Goal: Transaction & Acquisition: Purchase product/service

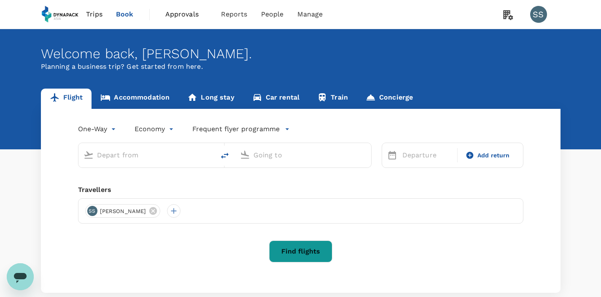
type input "roundtrip"
type input "Soekarno-Hatta Intl (CGK)"
type input "[GEOGRAPHIC_DATA], [GEOGRAPHIC_DATA] (any)"
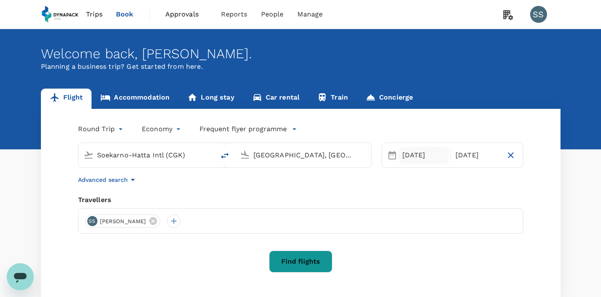
click at [410, 152] on div "[DATE]" at bounding box center [424, 155] width 50 height 17
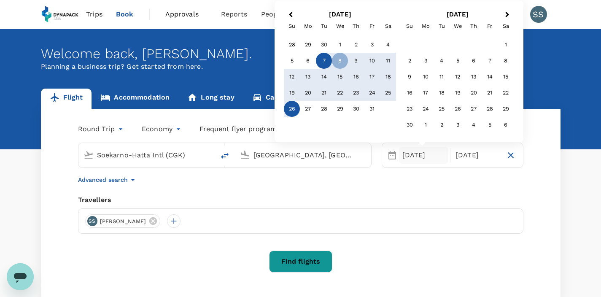
click at [328, 61] on div "7" at bounding box center [324, 61] width 16 height 16
click at [298, 260] on button "Find flights" at bounding box center [300, 262] width 63 height 22
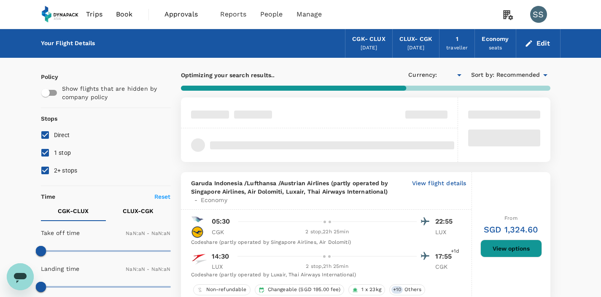
type input "SGD"
type input "1440"
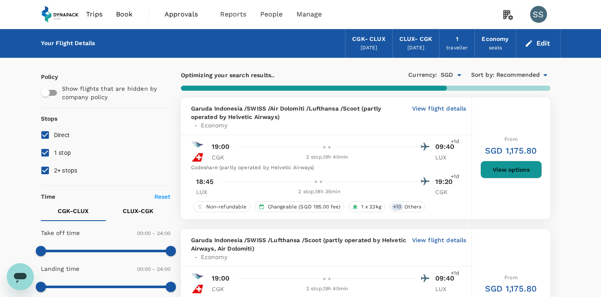
scroll to position [14, 0]
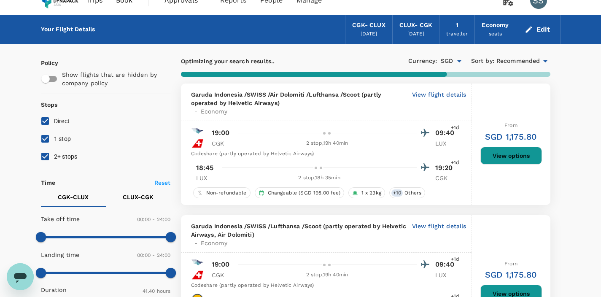
click at [43, 119] on input "Direct" at bounding box center [45, 121] width 18 height 18
checkbox input "false"
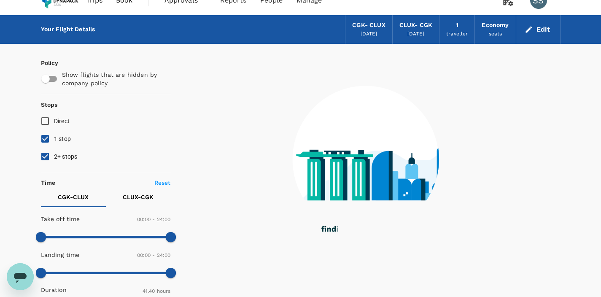
click at [45, 159] on input "2+ stops" at bounding box center [45, 157] width 18 height 18
checkbox input "false"
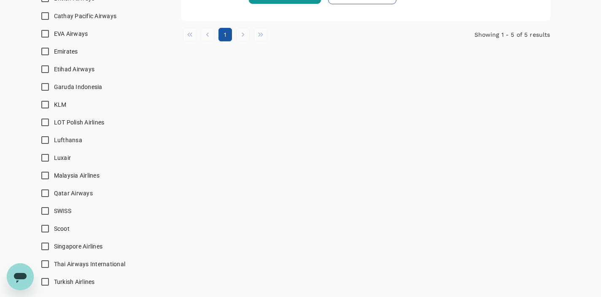
scroll to position [644, 0]
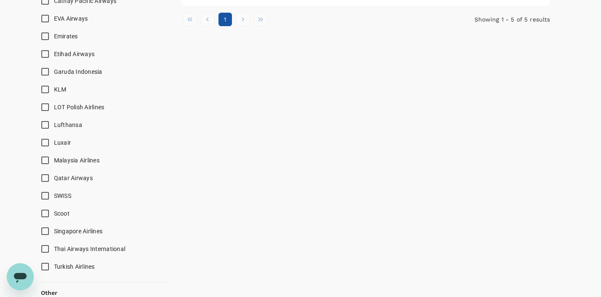
click at [45, 267] on input "Turkish Airlines" at bounding box center [45, 267] width 18 height 18
checkbox input "true"
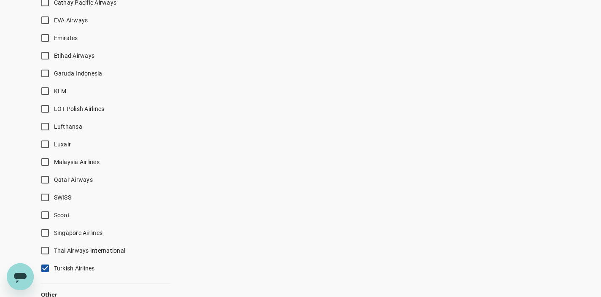
scroll to position [570, 0]
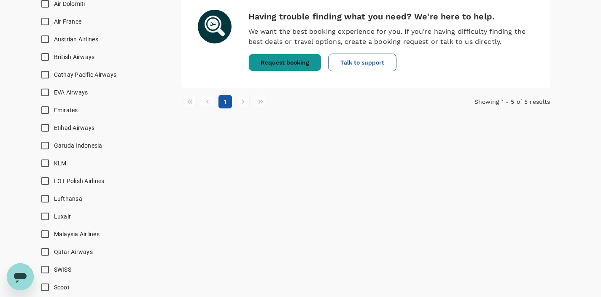
type input "SGD"
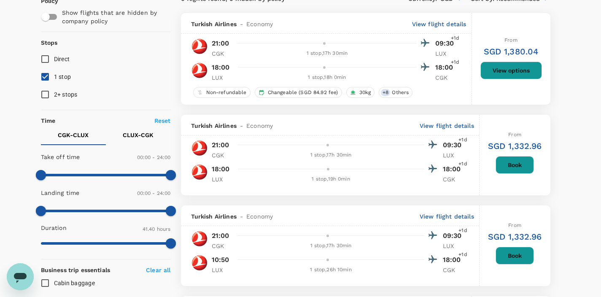
scroll to position [0, 0]
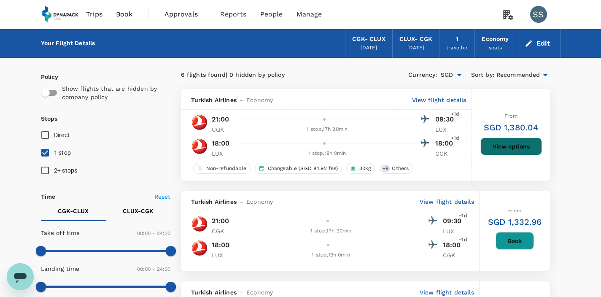
click at [518, 144] on button "View options" at bounding box center [512, 147] width 62 height 18
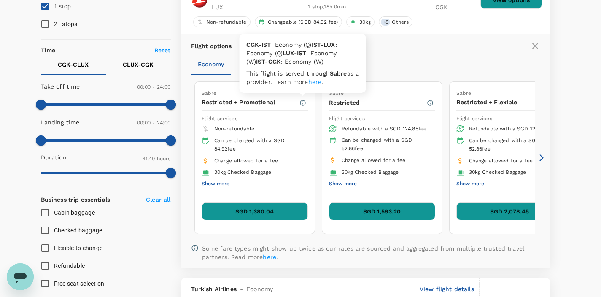
scroll to position [155, 0]
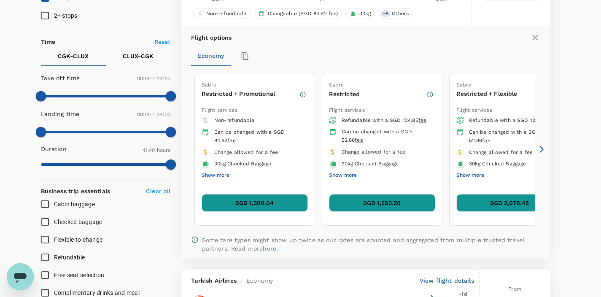
click at [260, 207] on button "SGD 1,380.04" at bounding box center [255, 203] width 106 height 18
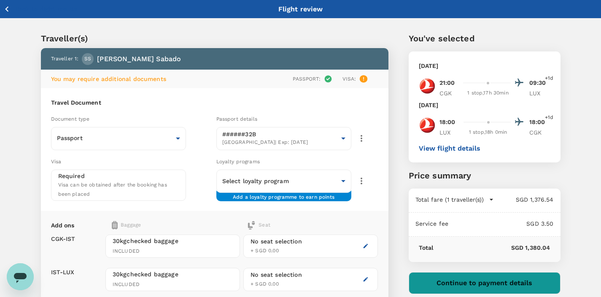
click at [441, 149] on button "View flight details" at bounding box center [450, 149] width 62 height 8
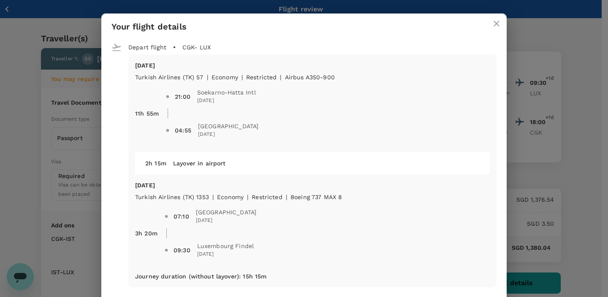
click at [498, 22] on icon "close" at bounding box center [496, 24] width 10 height 10
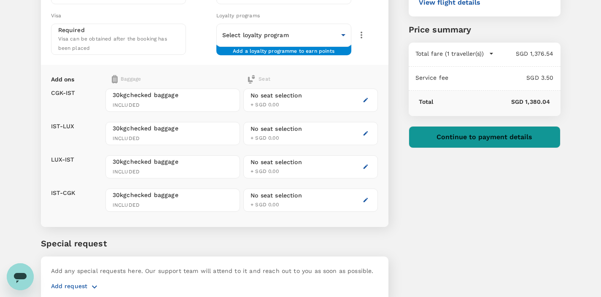
scroll to position [79, 0]
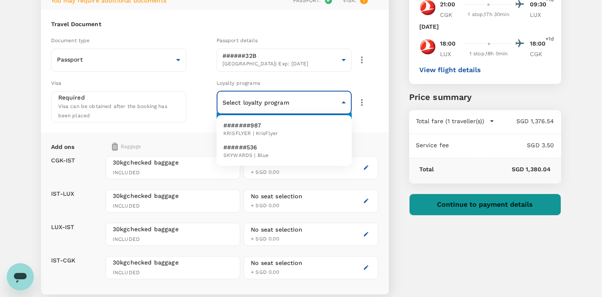
click at [343, 103] on body "Back to flight results Flight review Traveller(s) Traveller 1 : SS Sherry Ann S…" at bounding box center [304, 161] width 608 height 481
click at [331, 127] on li "#######987 KRISFLYER | KrisFlyer" at bounding box center [284, 130] width 135 height 22
type input "c917403e-659f-4090-bdf1-5fee00a1db13"
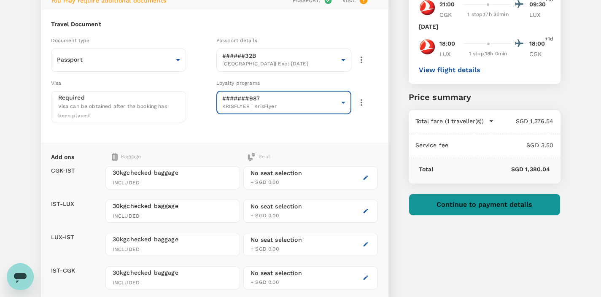
click at [343, 128] on div "Travel Document Document type Passport Passport ​ Passport details ######32B Ph…" at bounding box center [215, 76] width 348 height 133
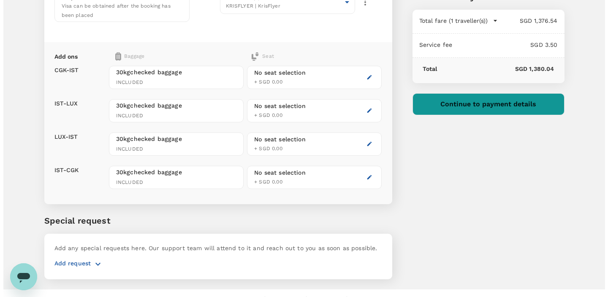
scroll to position [3, 0]
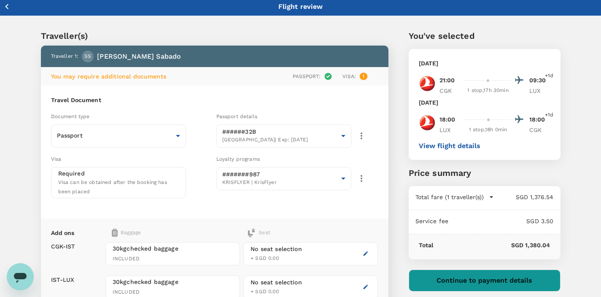
click at [448, 146] on button "View flight details" at bounding box center [450, 146] width 62 height 8
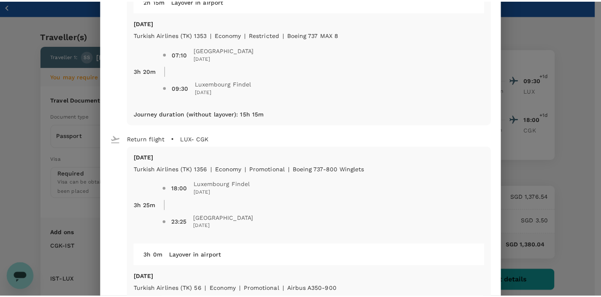
scroll to position [0, 0]
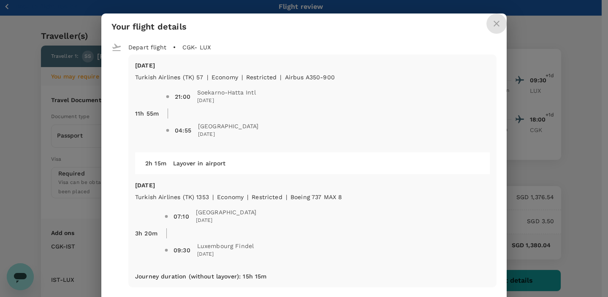
click at [495, 27] on icon "close" at bounding box center [496, 24] width 10 height 10
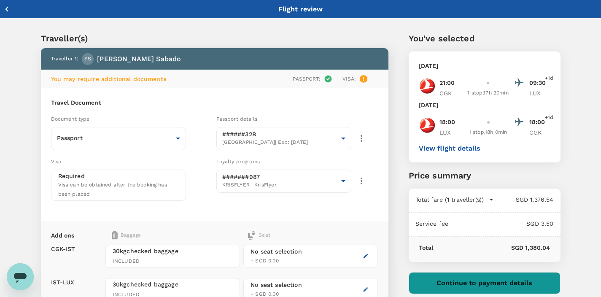
click at [439, 150] on button "View flight details" at bounding box center [450, 149] width 62 height 8
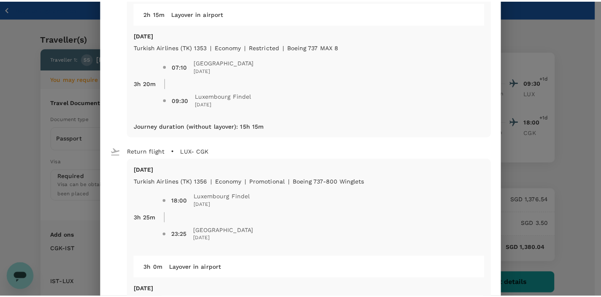
scroll to position [307, 0]
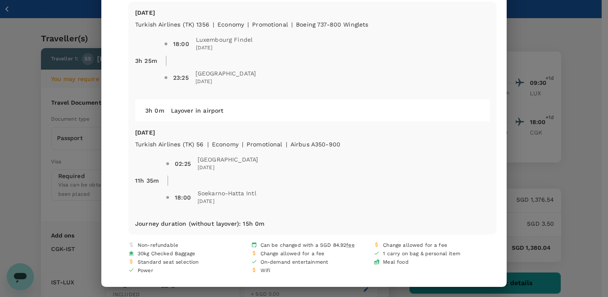
click at [572, 151] on div "Your flight details Depart flight CGK - LUX Tue, 07 Oct Turkish Airlines (TK) 5…" at bounding box center [304, 148] width 608 height 297
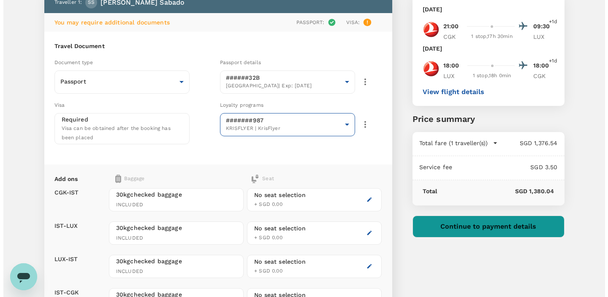
scroll to position [0, 0]
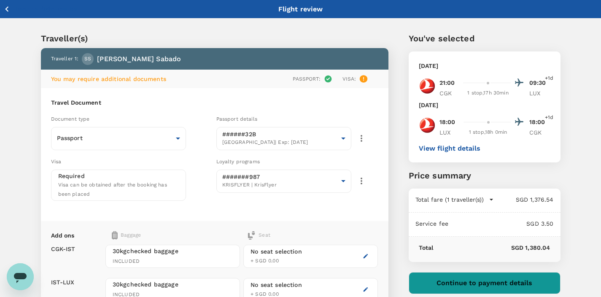
click at [468, 149] on button "View flight details" at bounding box center [450, 149] width 62 height 8
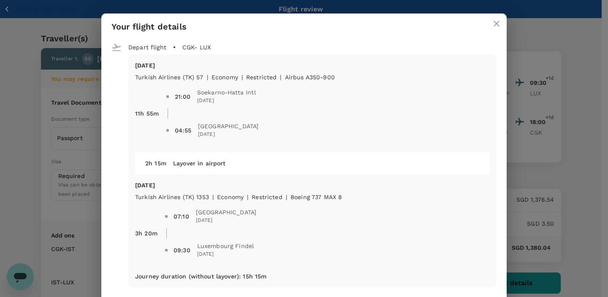
click at [491, 23] on icon "close" at bounding box center [496, 24] width 10 height 10
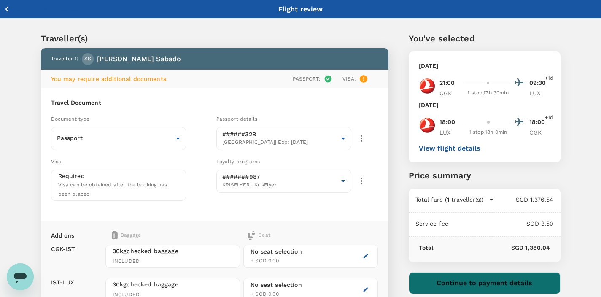
click at [498, 282] on button "Continue to payment details" at bounding box center [485, 283] width 152 height 22
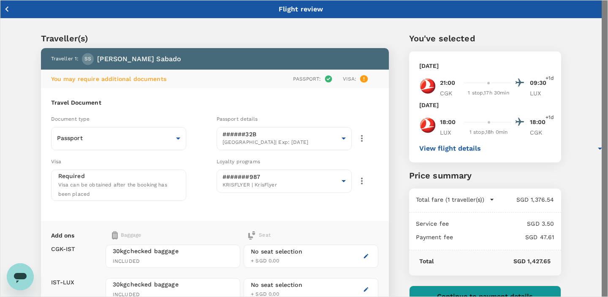
scroll to position [8, 0]
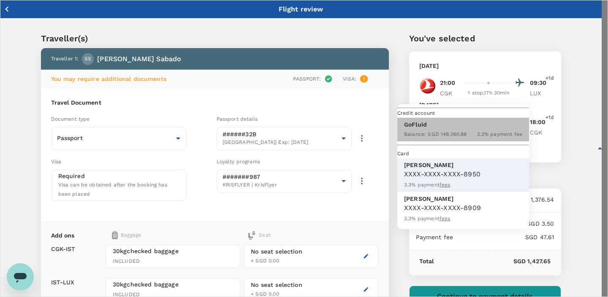
click at [498, 137] on span "2.2 % payment fee" at bounding box center [499, 134] width 45 height 6
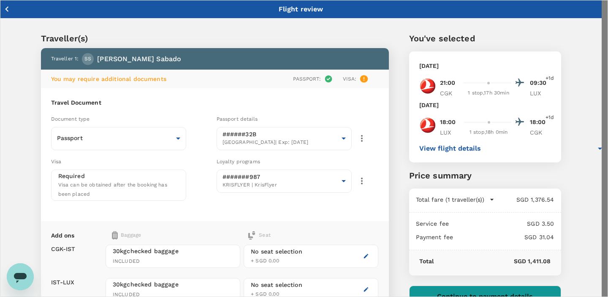
scroll to position [15, 0]
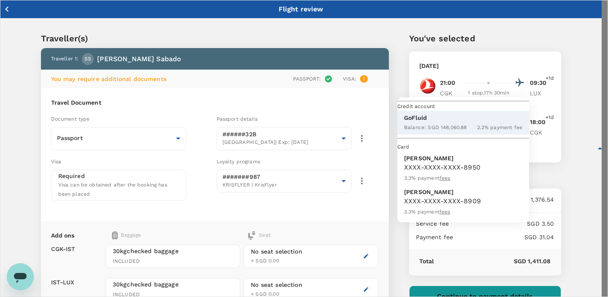
click at [467, 162] on p "[PERSON_NAME]" at bounding box center [463, 158] width 118 height 8
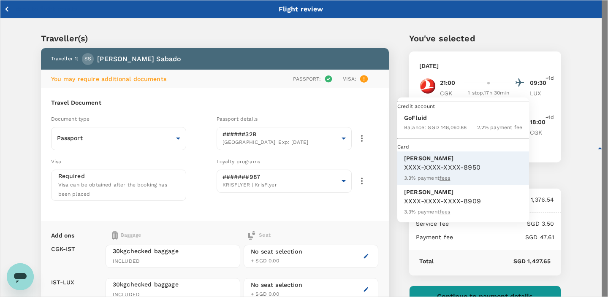
click at [451, 132] on div "Balance : SGD 148,060.88" at bounding box center [435, 127] width 62 height 10
type input "9d842818-c7a5-41d5-8c81-14bddedb03ed"
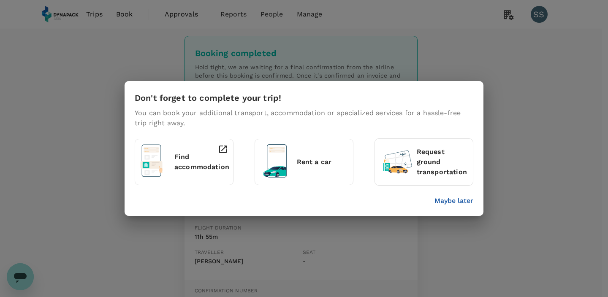
click at [435, 201] on p "Maybe later" at bounding box center [453, 201] width 39 height 10
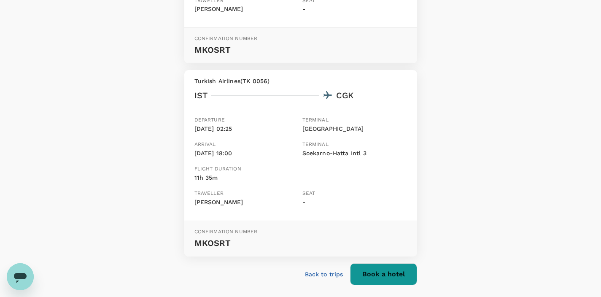
scroll to position [661, 0]
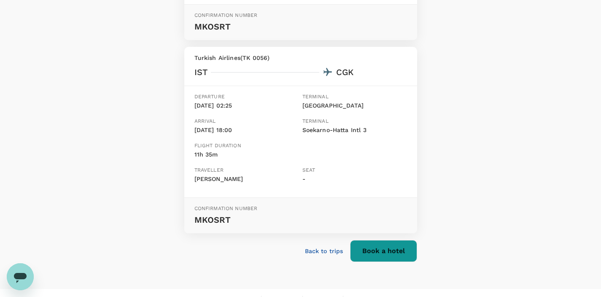
click at [321, 247] on p "Back to trips" at bounding box center [324, 251] width 38 height 8
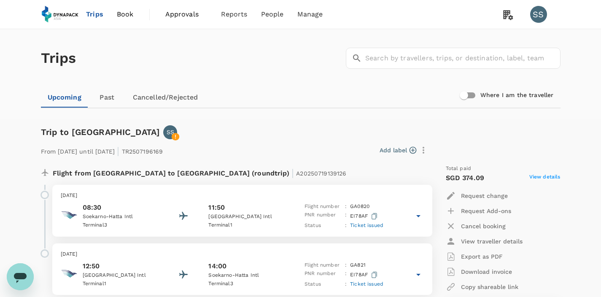
click at [124, 14] on span "Book" at bounding box center [125, 14] width 17 height 10
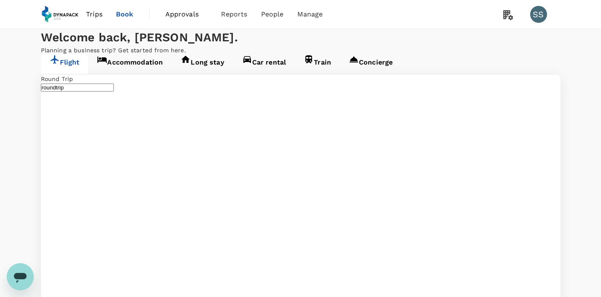
type input "Soekarno-Hatta Intl (CGK)"
type input "[GEOGRAPHIC_DATA], [GEOGRAPHIC_DATA] (any)"
click at [88, 15] on span "Trips" at bounding box center [94, 14] width 16 height 10
